Goal: Transaction & Acquisition: Obtain resource

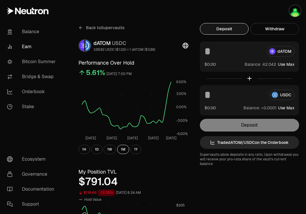
click at [226, 27] on button "Deposit" at bounding box center [224, 29] width 49 height 12
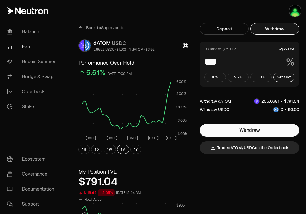
click at [276, 28] on button "Withdraw" at bounding box center [274, 29] width 49 height 12
click at [265, 76] on button "50%" at bounding box center [260, 77] width 21 height 9
click at [283, 77] on button "Get Max" at bounding box center [283, 77] width 21 height 9
type input "***"
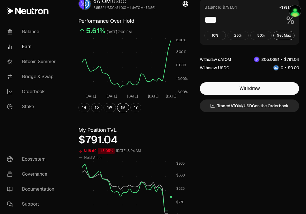
scroll to position [18, 0]
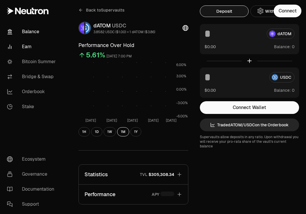
scroll to position [18, 0]
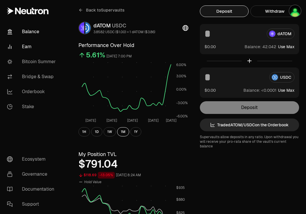
click at [41, 31] on link "Balance" at bounding box center [32, 31] width 60 height 15
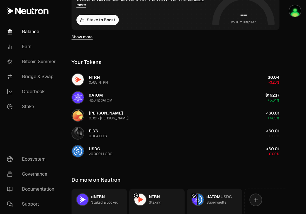
scroll to position [174, 0]
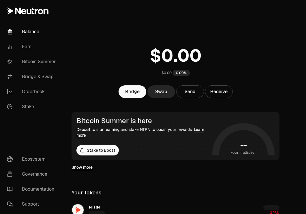
scroll to position [174, 0]
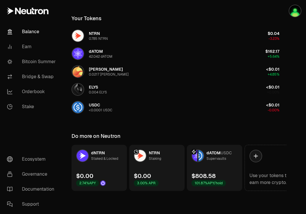
click at [222, 169] on link "dATOM USDC Supervaults $808.58 101.87% APY/hold" at bounding box center [214, 168] width 55 height 46
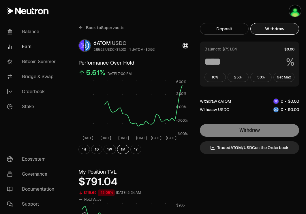
click at [269, 28] on button "Withdraw" at bounding box center [274, 29] width 49 height 12
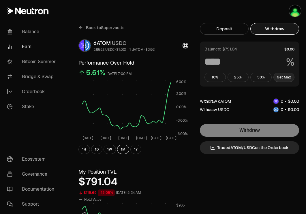
click at [286, 75] on button "Get Max" at bounding box center [283, 77] width 21 height 9
type input "***"
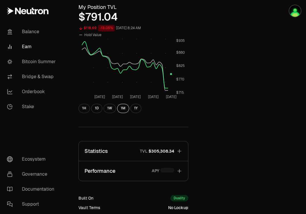
scroll to position [234, 0]
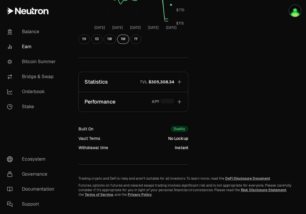
click at [175, 80] on button "Statistics TVL $305,308.34" at bounding box center [133, 82] width 109 height 20
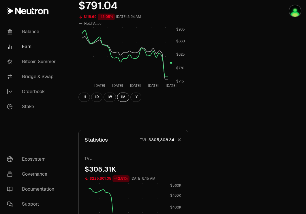
scroll to position [176, 0]
click at [33, 33] on link "Balance" at bounding box center [32, 31] width 60 height 15
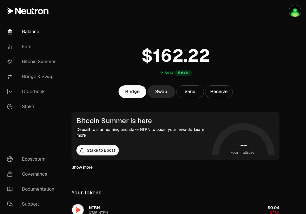
scroll to position [174, 0]
